Goal: Task Accomplishment & Management: Manage account settings

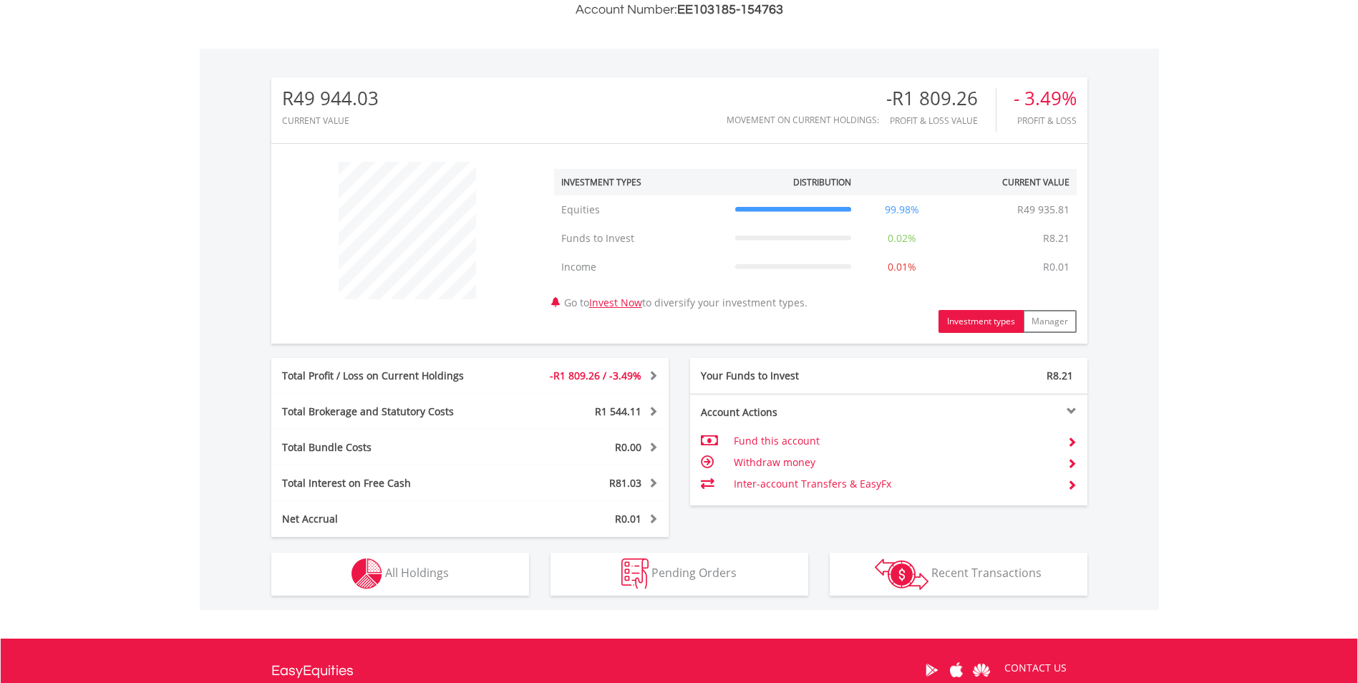
scroll to position [429, 0]
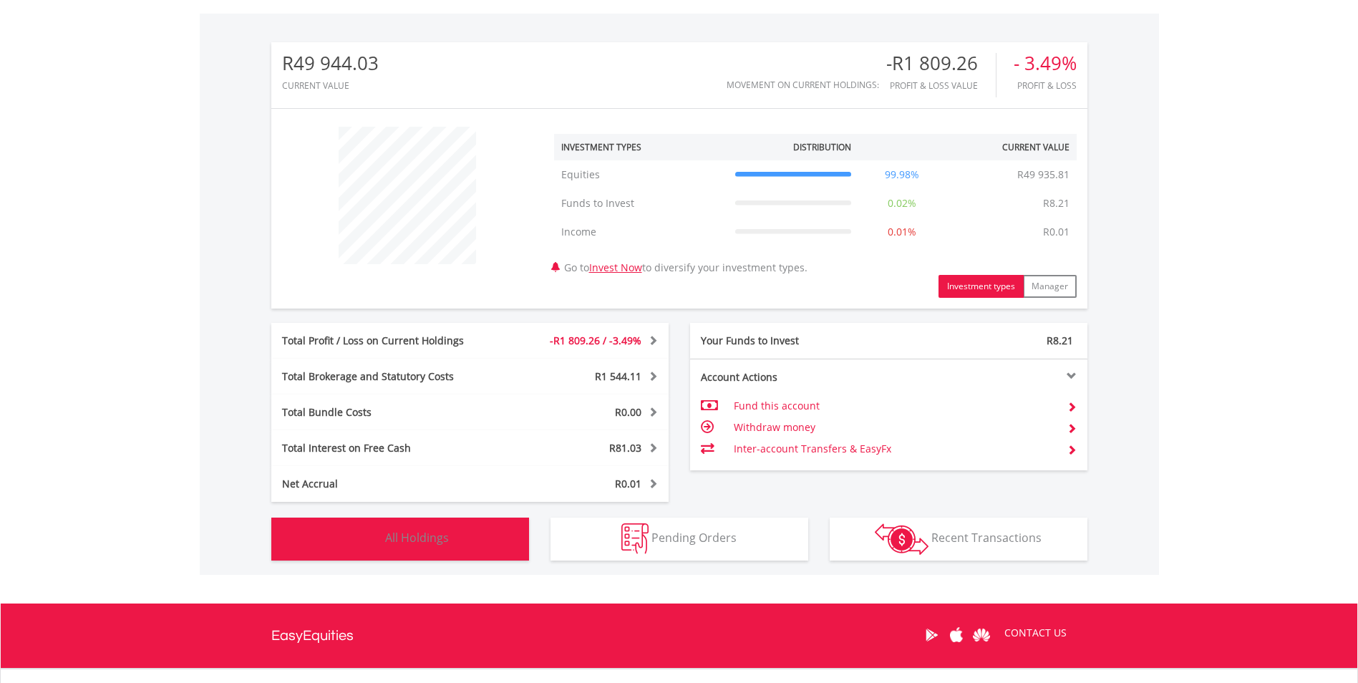
click at [388, 540] on span "All Holdings" at bounding box center [417, 538] width 64 height 16
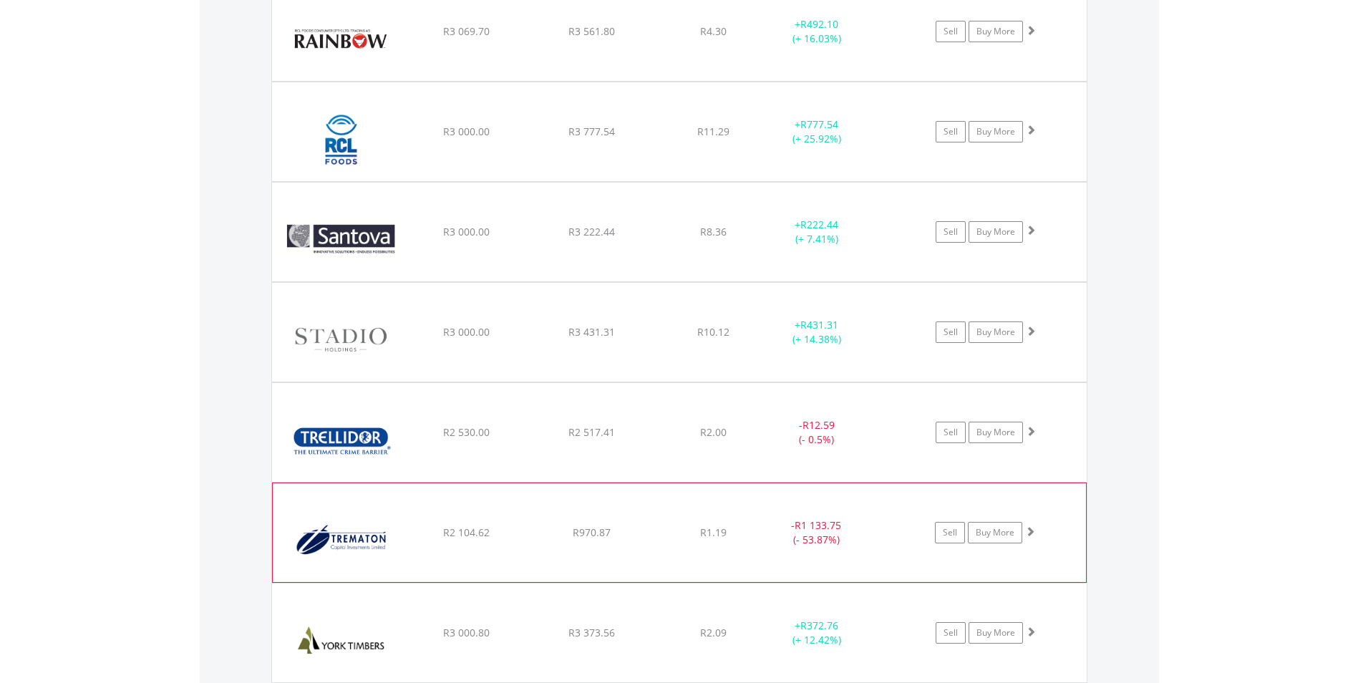
scroll to position [2106, 0]
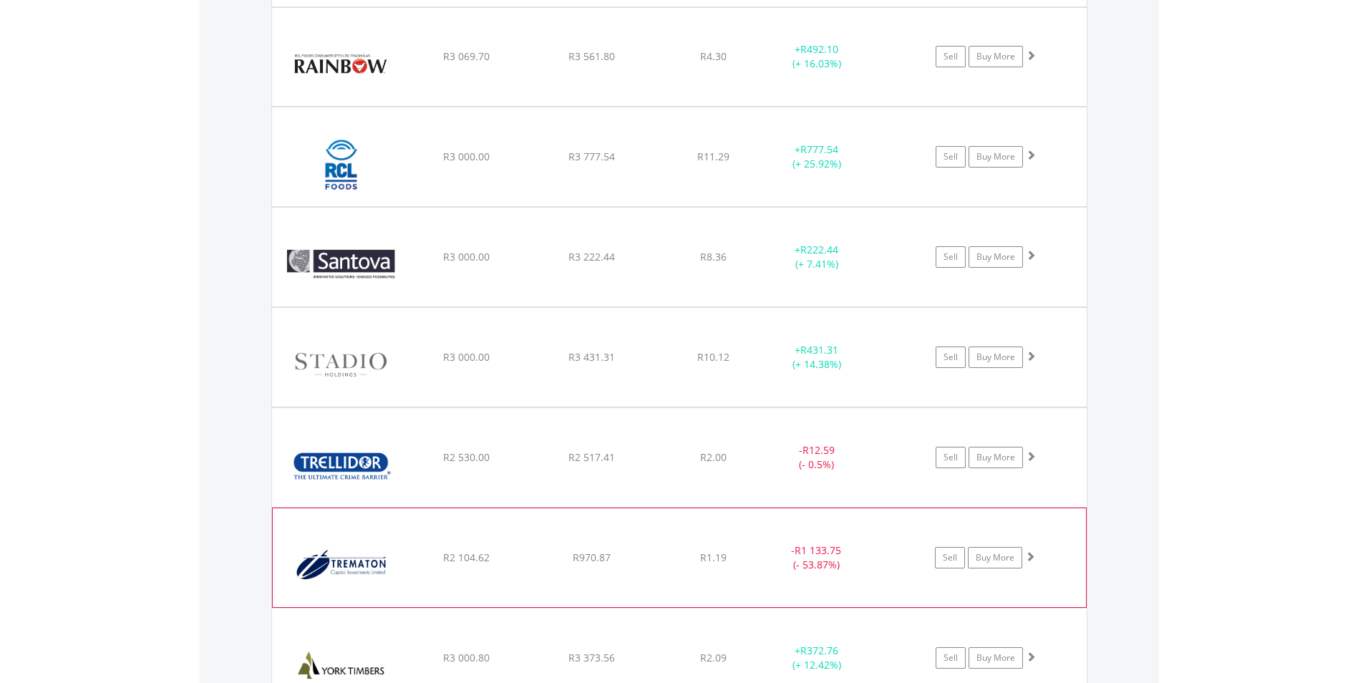
click at [589, 550] on span "R970.87" at bounding box center [591, 557] width 38 height 14
click at [379, 561] on img at bounding box center [341, 564] width 123 height 77
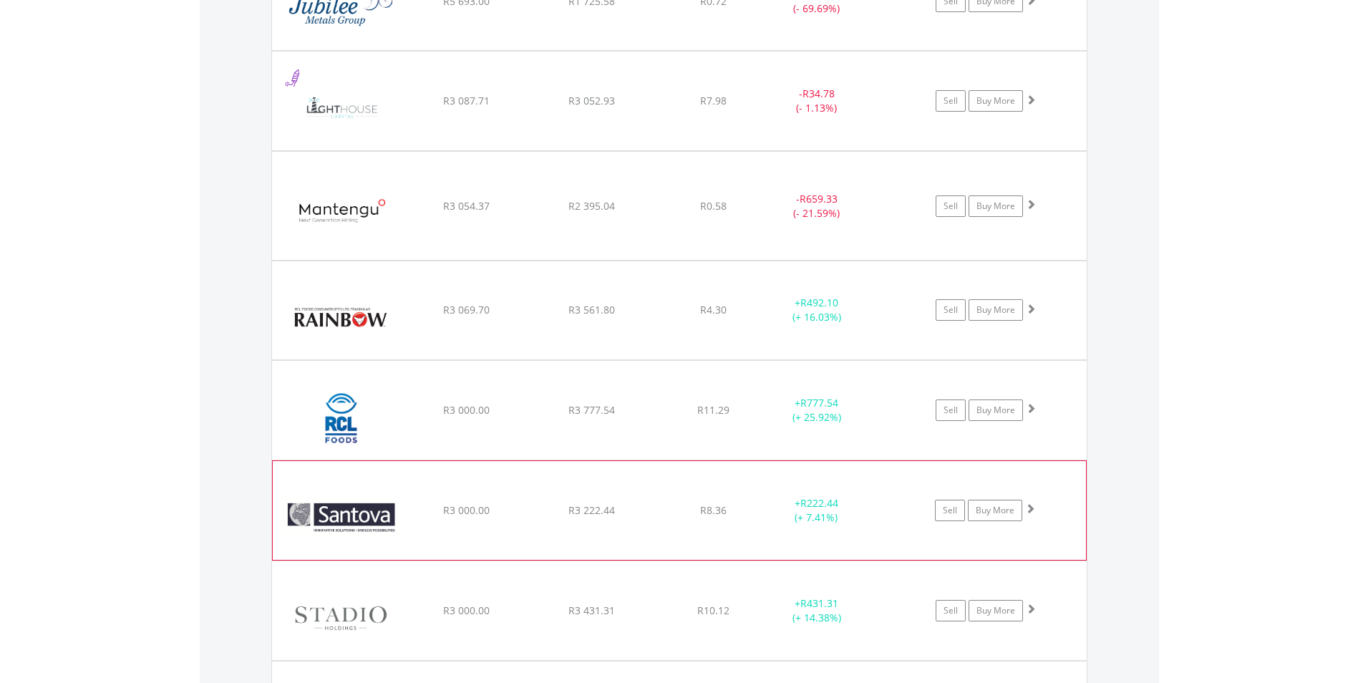
scroll to position [1820, 0]
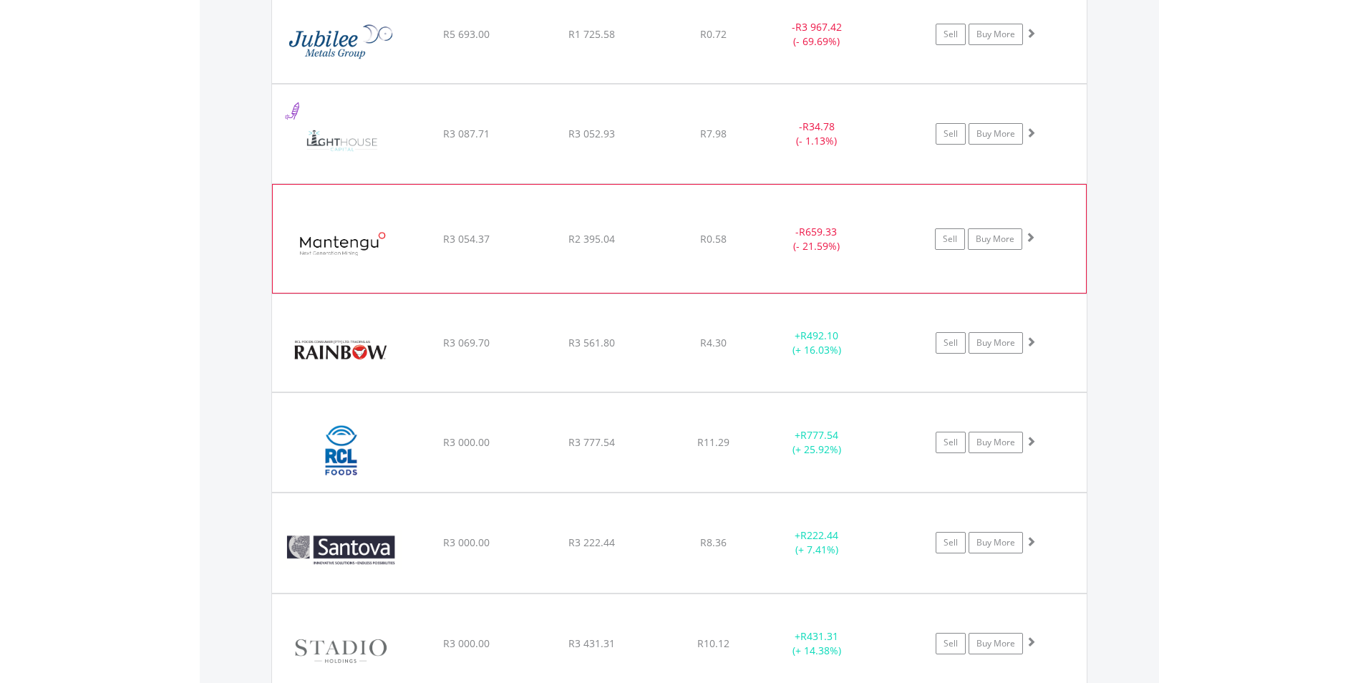
click at [366, 247] on img at bounding box center [341, 246] width 123 height 86
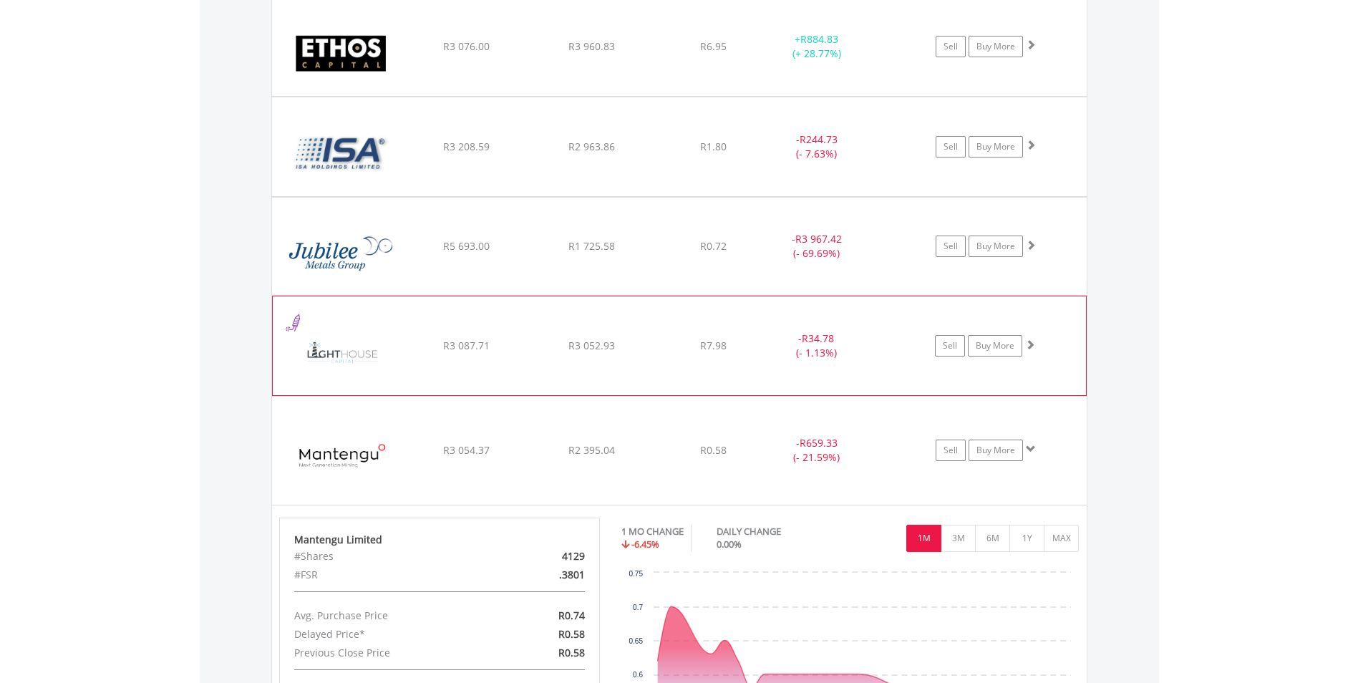
scroll to position [1605, 0]
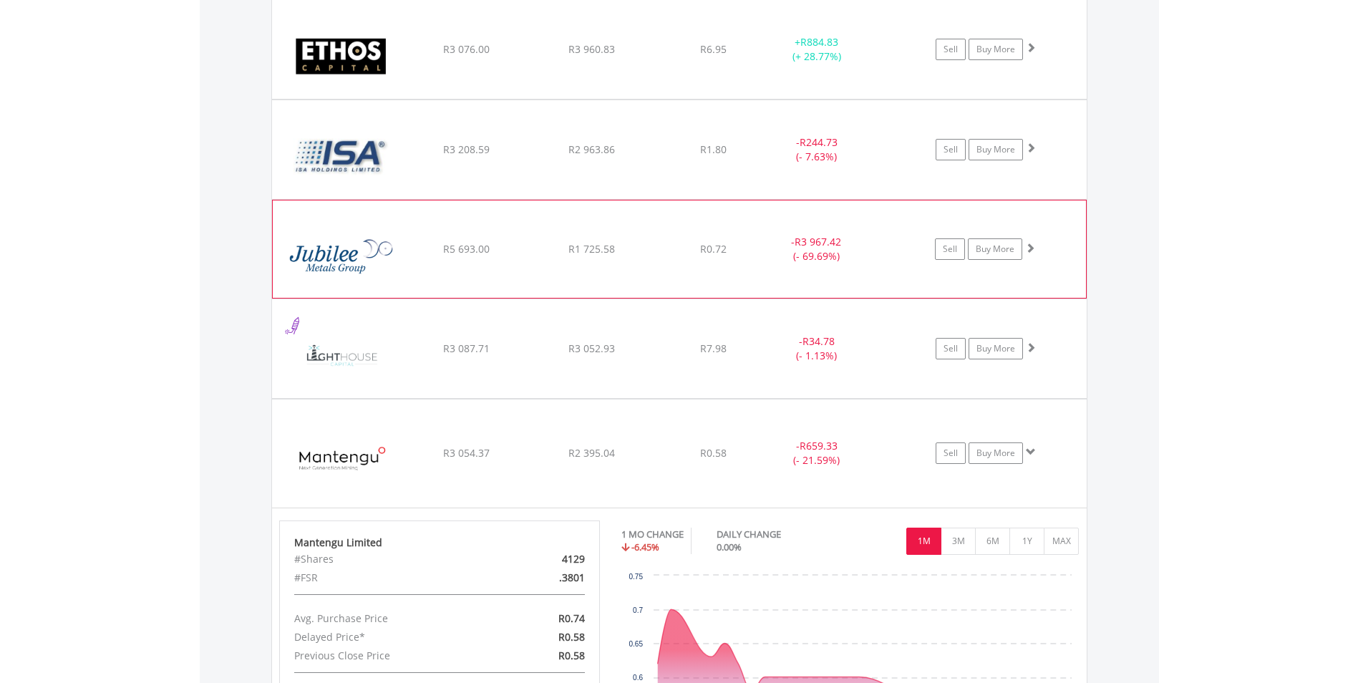
click at [366, 258] on img at bounding box center [341, 256] width 123 height 76
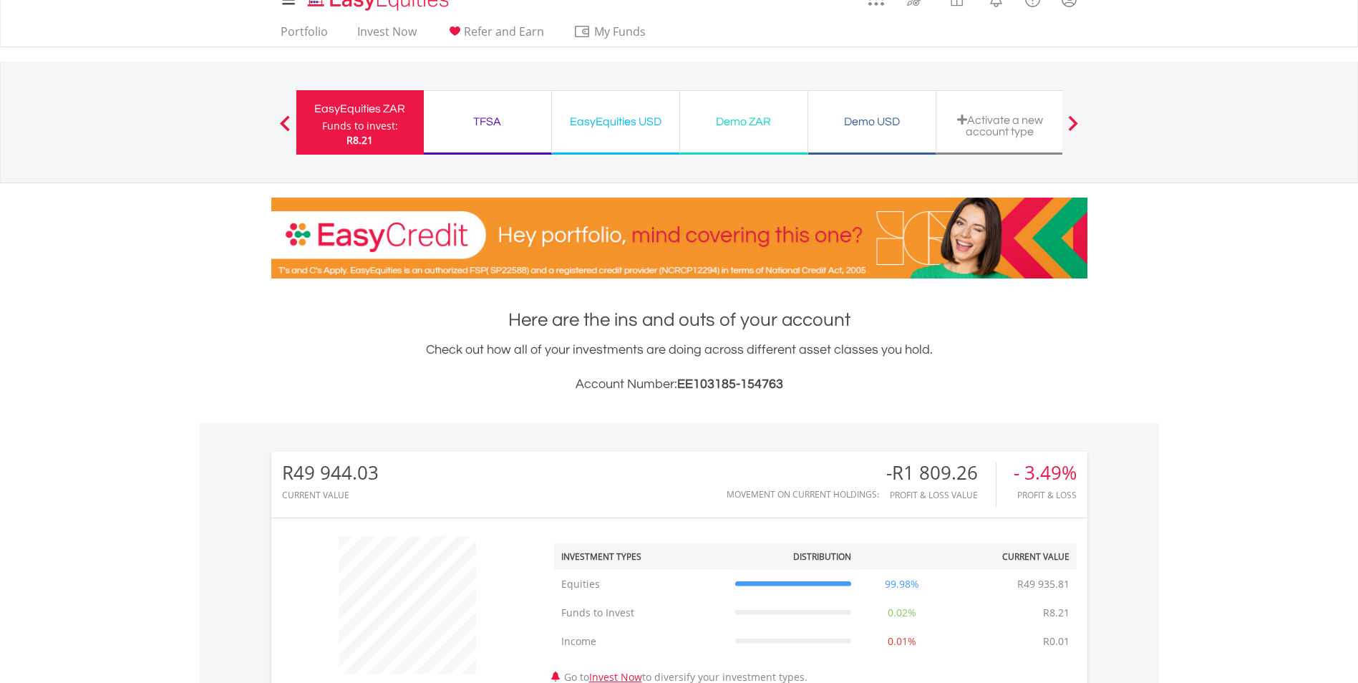
scroll to position [0, 0]
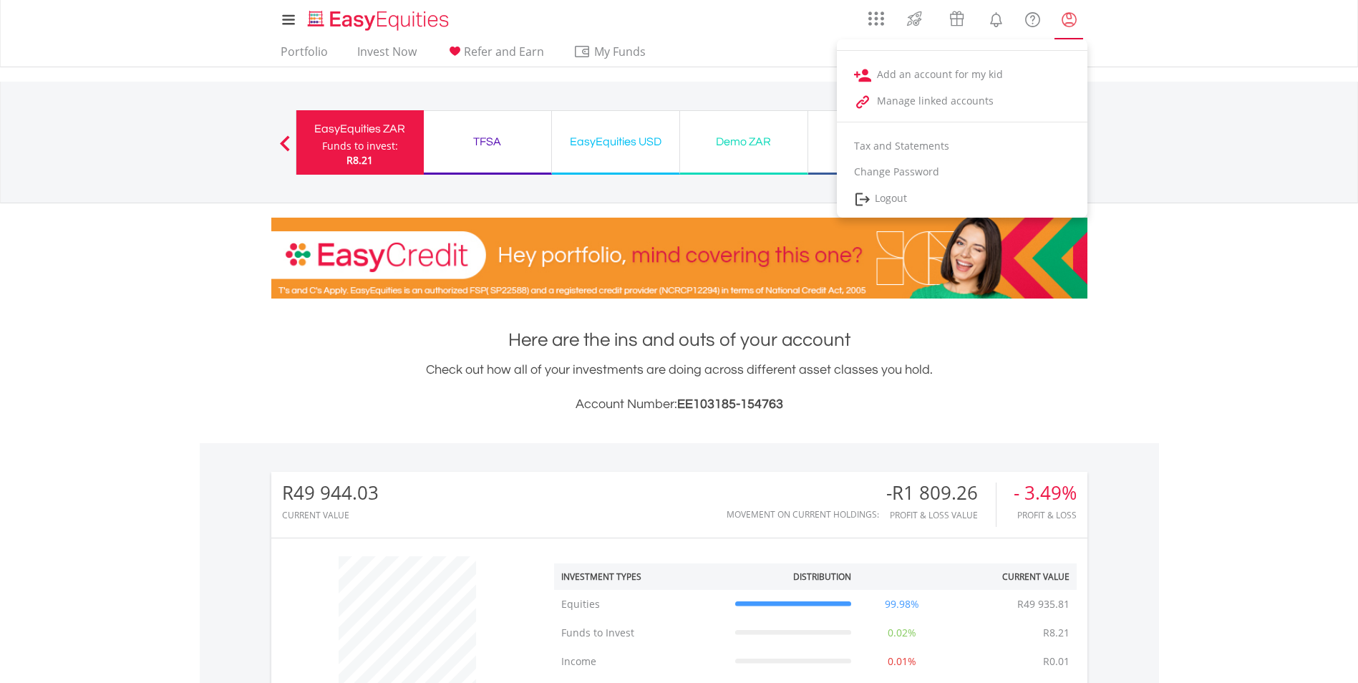
click at [1073, 21] on lord-icon "My Profile" at bounding box center [1069, 20] width 18 height 18
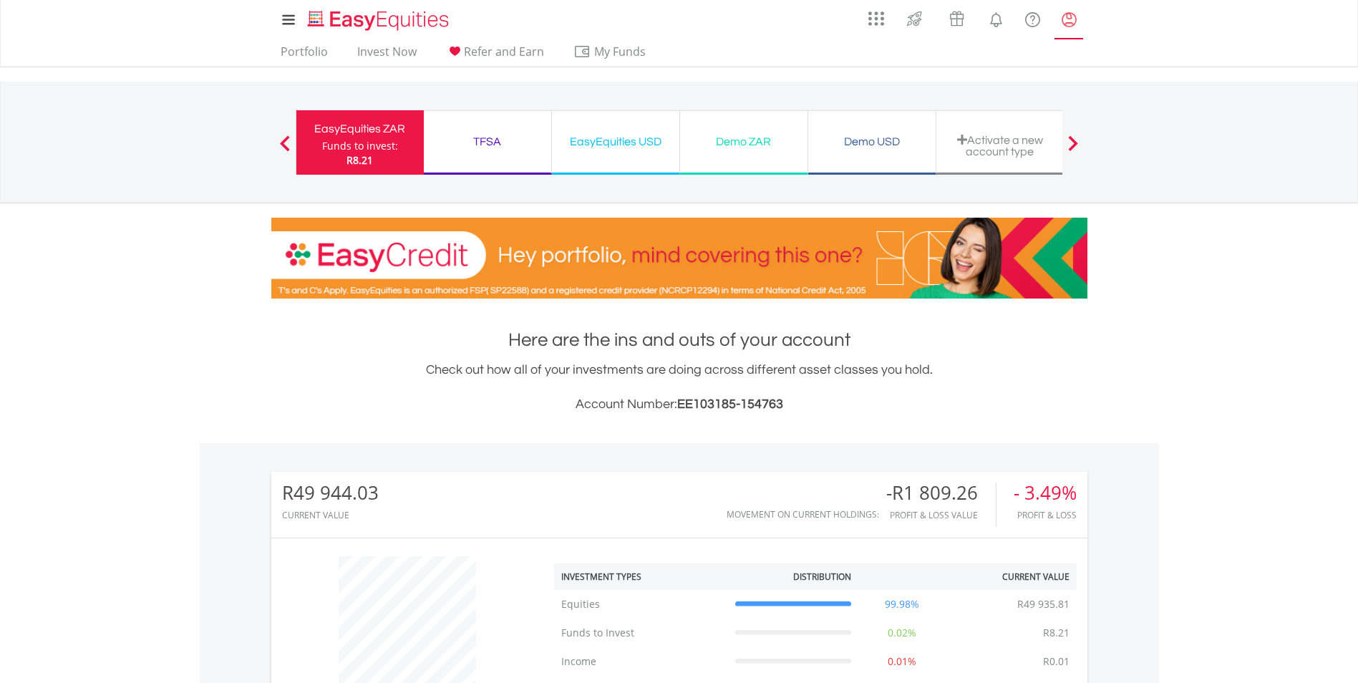
click at [1068, 21] on lord-icon "My Profile" at bounding box center [1069, 20] width 18 height 18
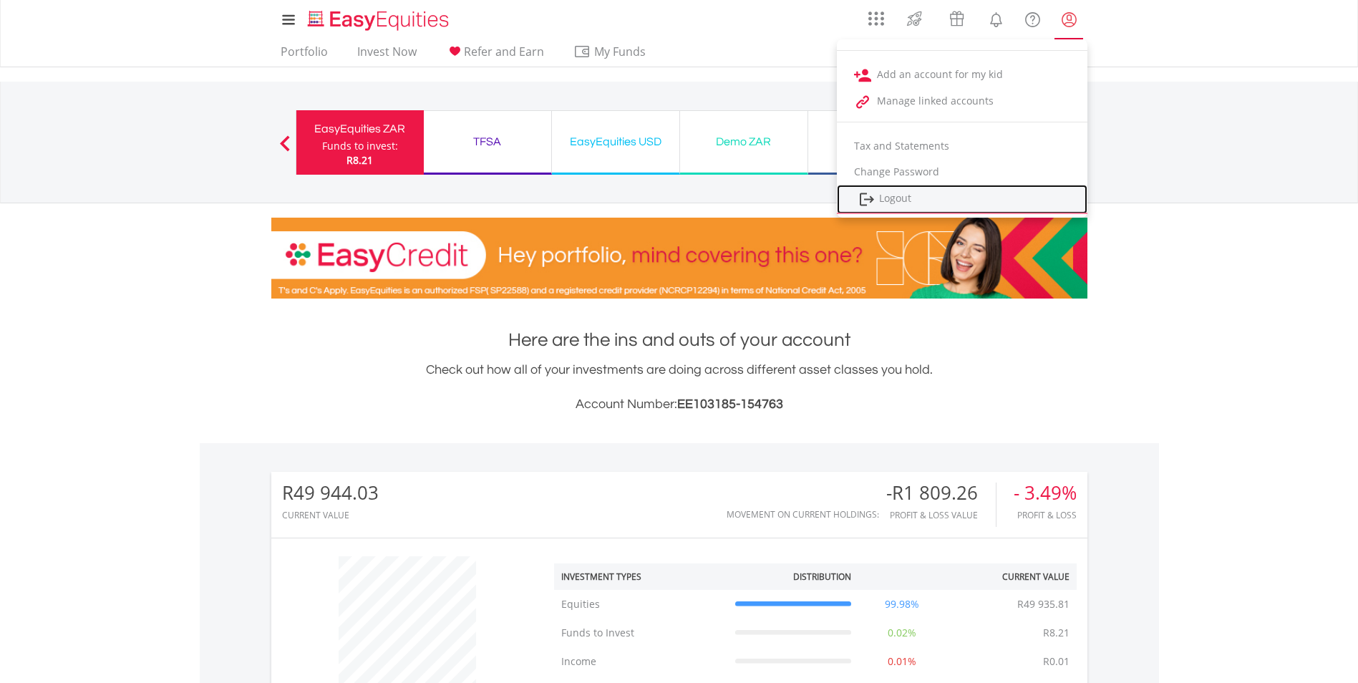
click at [919, 197] on link "Logout" at bounding box center [962, 199] width 250 height 29
